Goal: Task Accomplishment & Management: Manage account settings

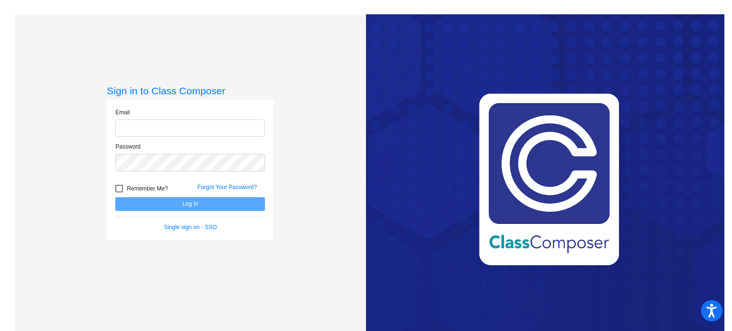
type input "[EMAIL_ADDRESS][DOMAIN_NAME]"
click at [172, 205] on button "Log In" at bounding box center [190, 204] width 150 height 14
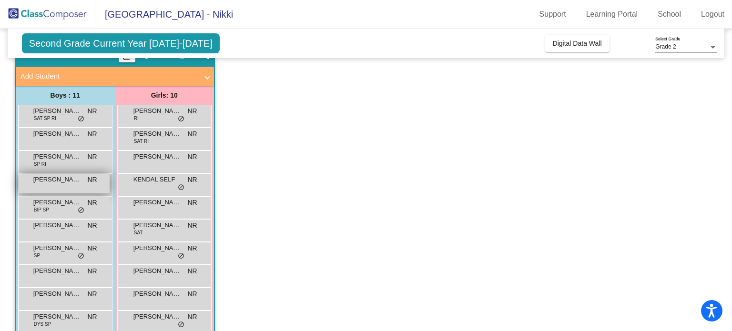
scroll to position [88, 0]
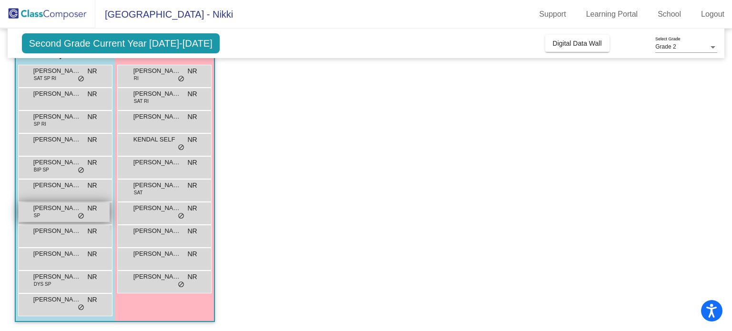
click at [76, 218] on div "[PERSON_NAME] SP NR lock do_not_disturb_alt" at bounding box center [64, 212] width 91 height 20
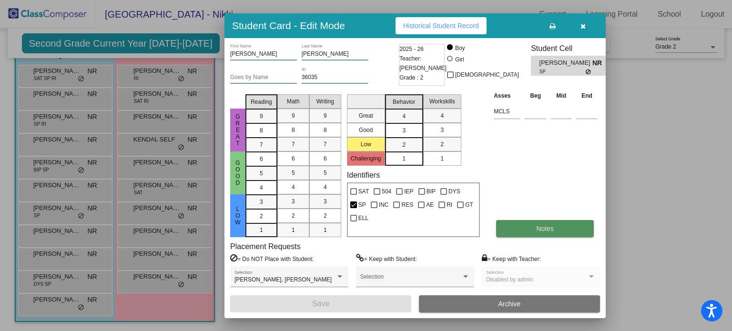
click at [523, 227] on button "Notes" at bounding box center [545, 228] width 98 height 17
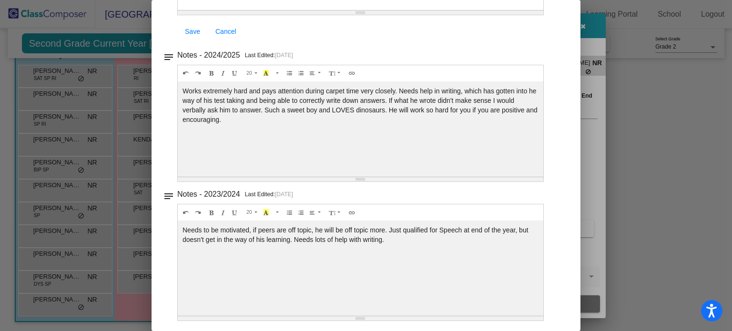
scroll to position [0, 0]
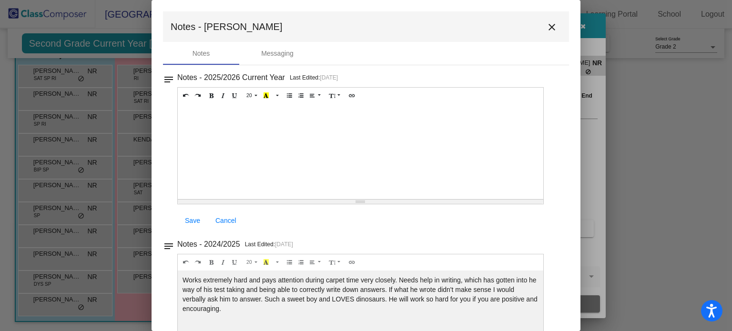
click at [546, 26] on mat-icon "close" at bounding box center [551, 26] width 11 height 11
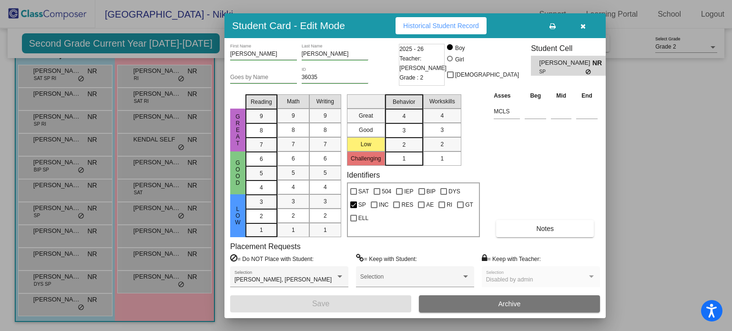
click at [585, 28] on button "button" at bounding box center [582, 25] width 30 height 17
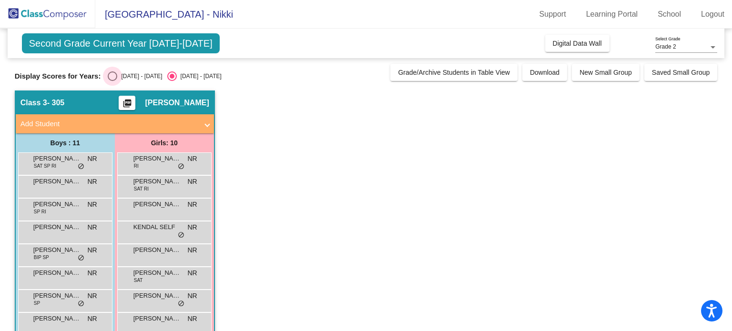
click at [139, 78] on div "[DATE] - [DATE]" at bounding box center [139, 76] width 45 height 9
click at [112, 81] on input "[DATE] - [DATE]" at bounding box center [112, 81] width 0 height 0
radio input "true"
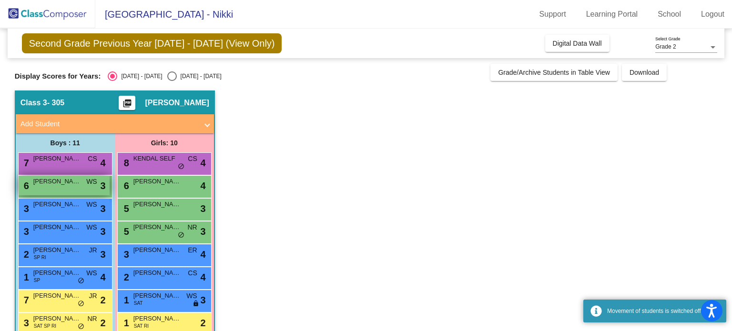
scroll to position [88, 0]
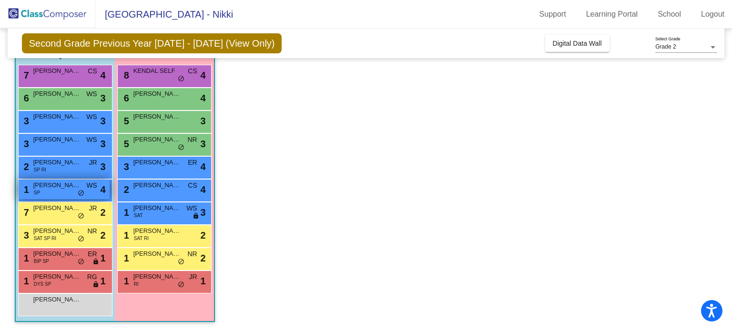
click at [58, 191] on div "1 [PERSON_NAME] SP WS lock do_not_disturb_alt 4" at bounding box center [64, 190] width 91 height 20
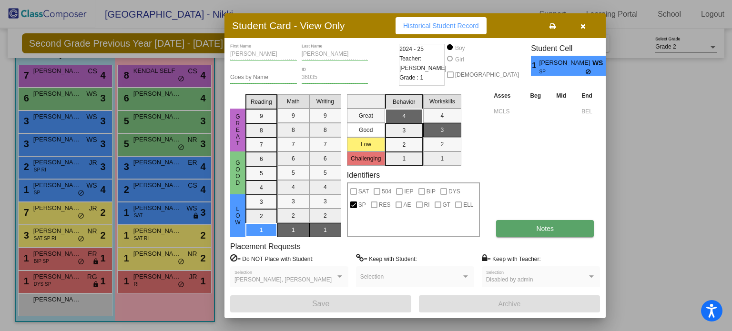
click at [536, 229] on span "Notes" at bounding box center [545, 229] width 18 height 8
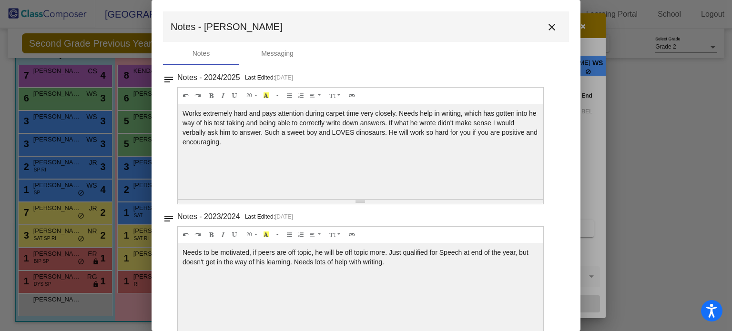
click at [546, 29] on mat-icon "close" at bounding box center [551, 26] width 11 height 11
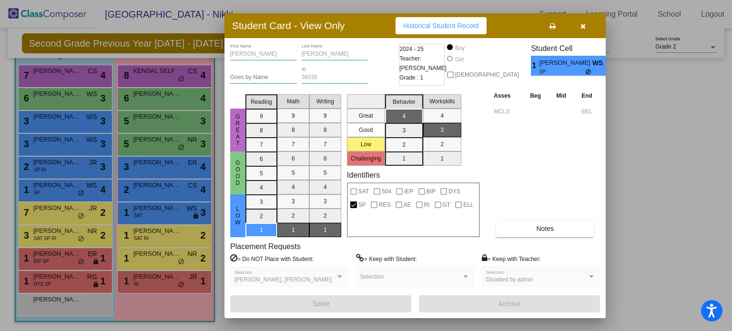
click at [581, 28] on icon "button" at bounding box center [582, 26] width 5 height 7
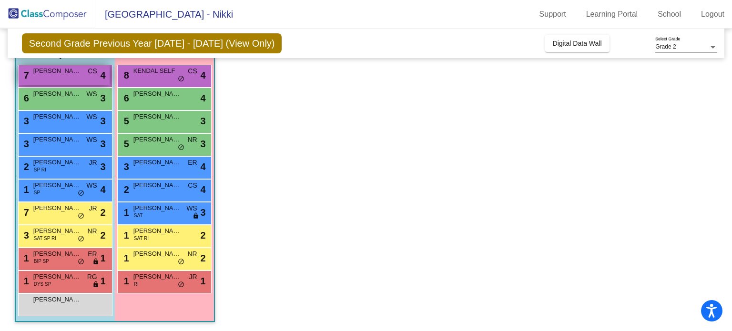
click at [82, 75] on div "7 [PERSON_NAME] CS lock do_not_disturb_alt 4" at bounding box center [64, 75] width 91 height 20
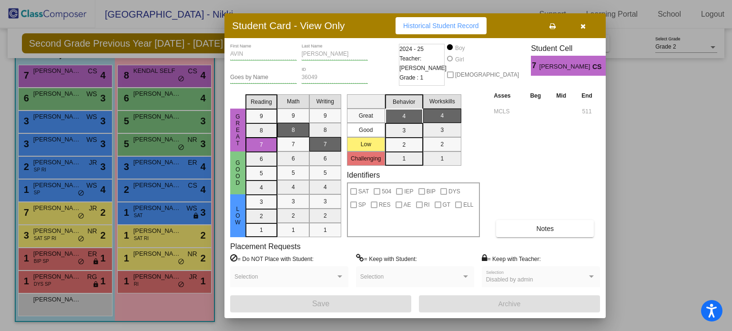
click at [65, 105] on div at bounding box center [366, 165] width 732 height 331
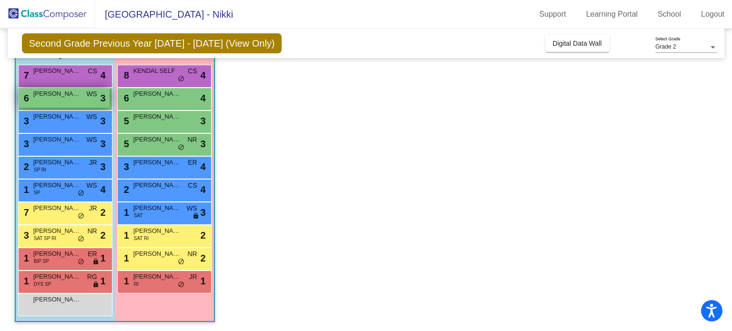
click at [62, 94] on span "[PERSON_NAME]" at bounding box center [57, 94] width 48 height 10
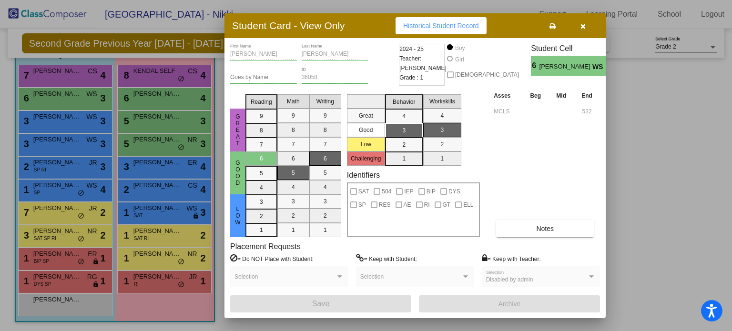
click at [59, 121] on div at bounding box center [366, 165] width 732 height 331
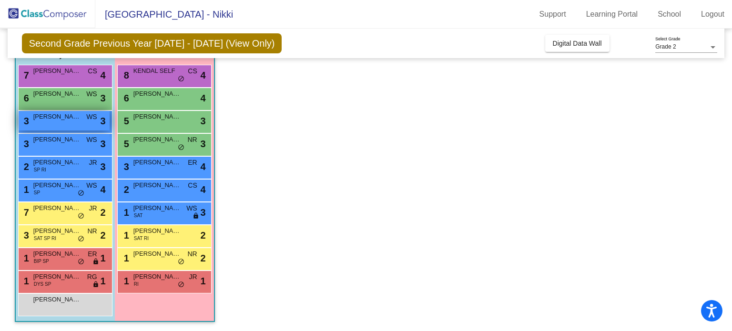
click at [56, 127] on div "3 [PERSON_NAME] WS lock do_not_disturb_alt 3" at bounding box center [64, 121] width 91 height 20
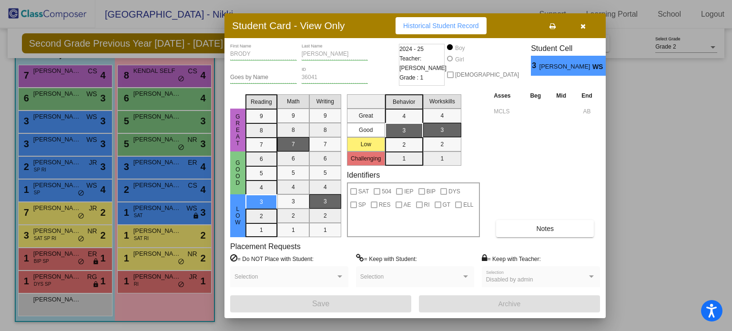
click at [48, 152] on div at bounding box center [366, 165] width 732 height 331
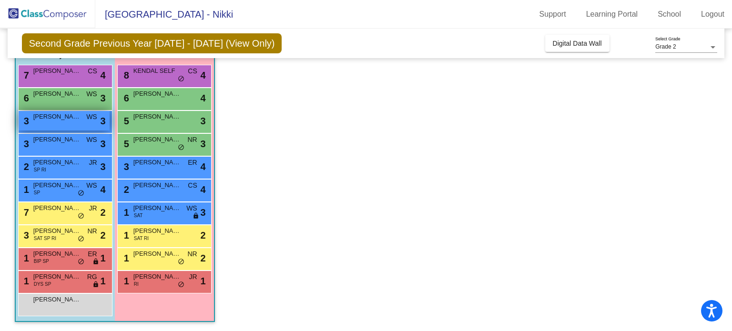
click at [48, 127] on div "3 [PERSON_NAME] WS lock do_not_disturb_alt 3" at bounding box center [64, 121] width 91 height 20
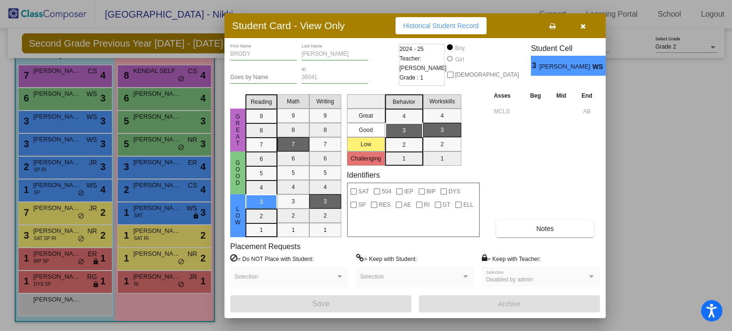
click at [50, 171] on div at bounding box center [366, 165] width 732 height 331
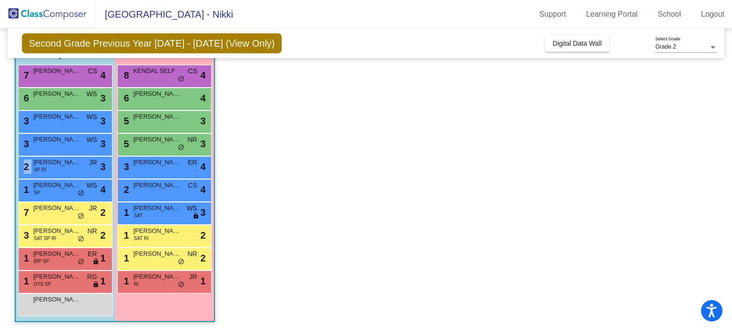
click at [50, 171] on div "2 [PERSON_NAME] SP RI JR lock do_not_disturb_alt 3" at bounding box center [64, 167] width 91 height 20
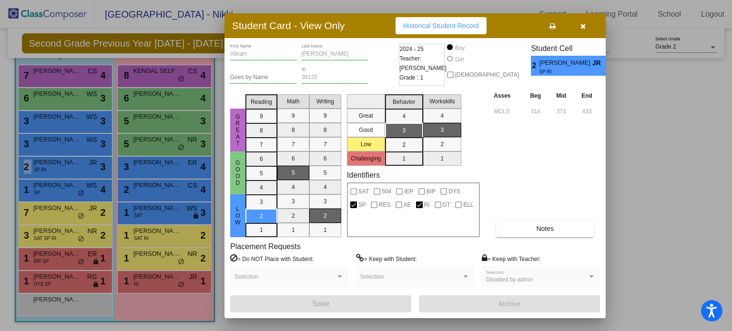
click at [583, 27] on icon "button" at bounding box center [582, 26] width 5 height 7
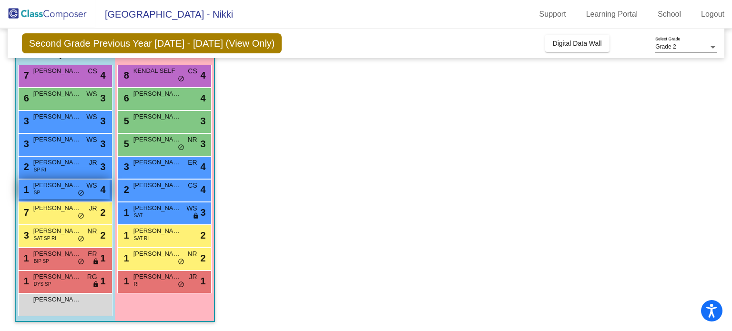
click at [78, 190] on span "do_not_disturb_alt" at bounding box center [81, 194] width 7 height 8
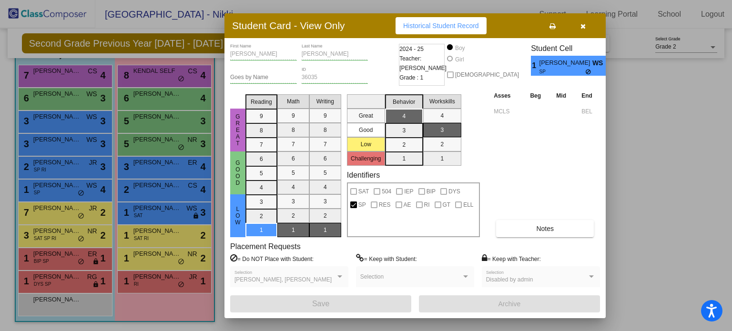
click at [63, 211] on div at bounding box center [366, 165] width 732 height 331
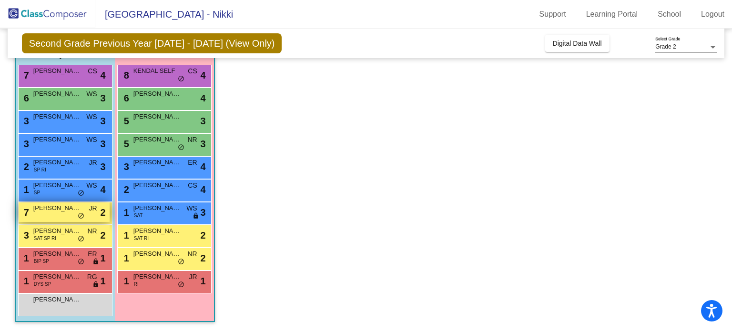
click at [63, 211] on span "[PERSON_NAME]" at bounding box center [57, 208] width 48 height 10
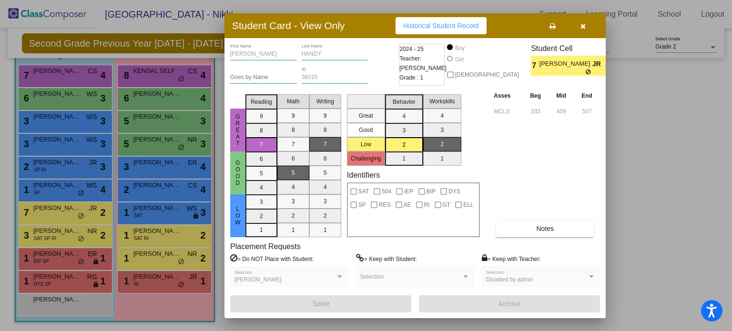
click at [68, 238] on div at bounding box center [366, 165] width 732 height 331
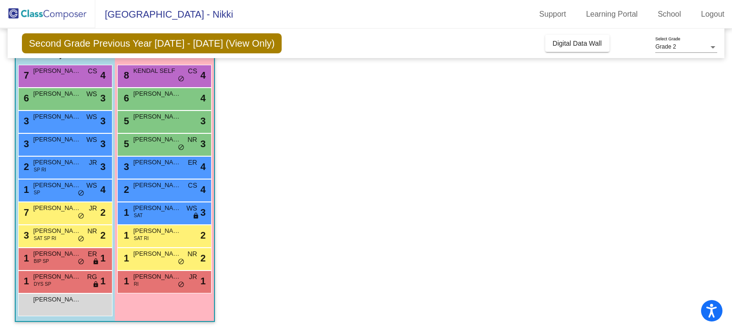
click at [68, 238] on div "3 [PERSON_NAME] SAT SP RI NR lock do_not_disturb_alt 2" at bounding box center [64, 235] width 91 height 20
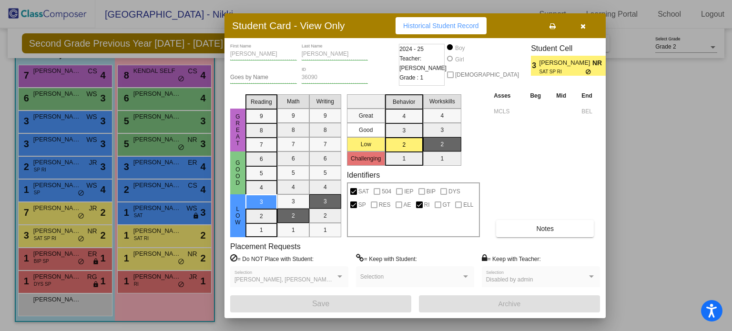
click at [61, 258] on div at bounding box center [366, 165] width 732 height 331
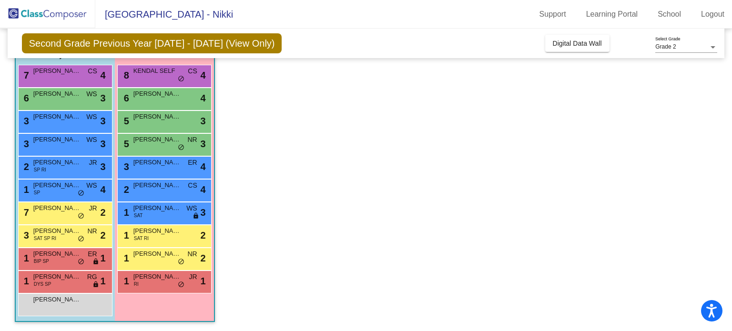
click at [61, 258] on div "1 [PERSON_NAME] BIP SP ER lock do_not_disturb_alt 1" at bounding box center [64, 258] width 91 height 20
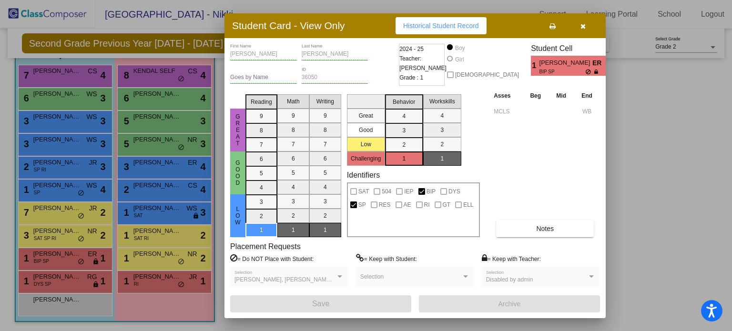
click at [65, 281] on div at bounding box center [366, 165] width 732 height 331
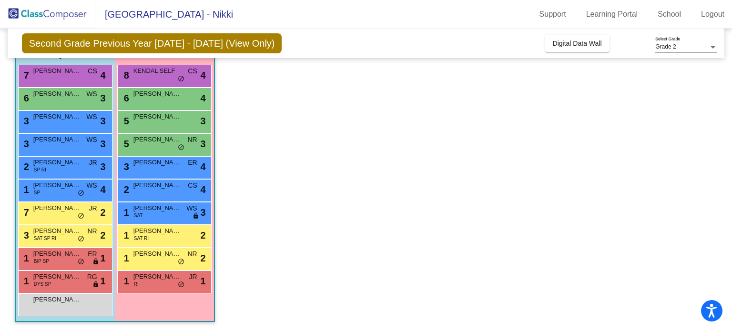
click at [65, 281] on span "[PERSON_NAME]" at bounding box center [57, 277] width 48 height 10
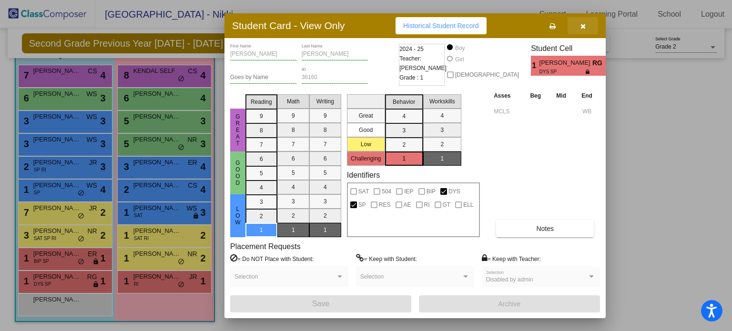
click at [583, 26] on icon "button" at bounding box center [582, 26] width 5 height 7
